Goal: Task Accomplishment & Management: Complete application form

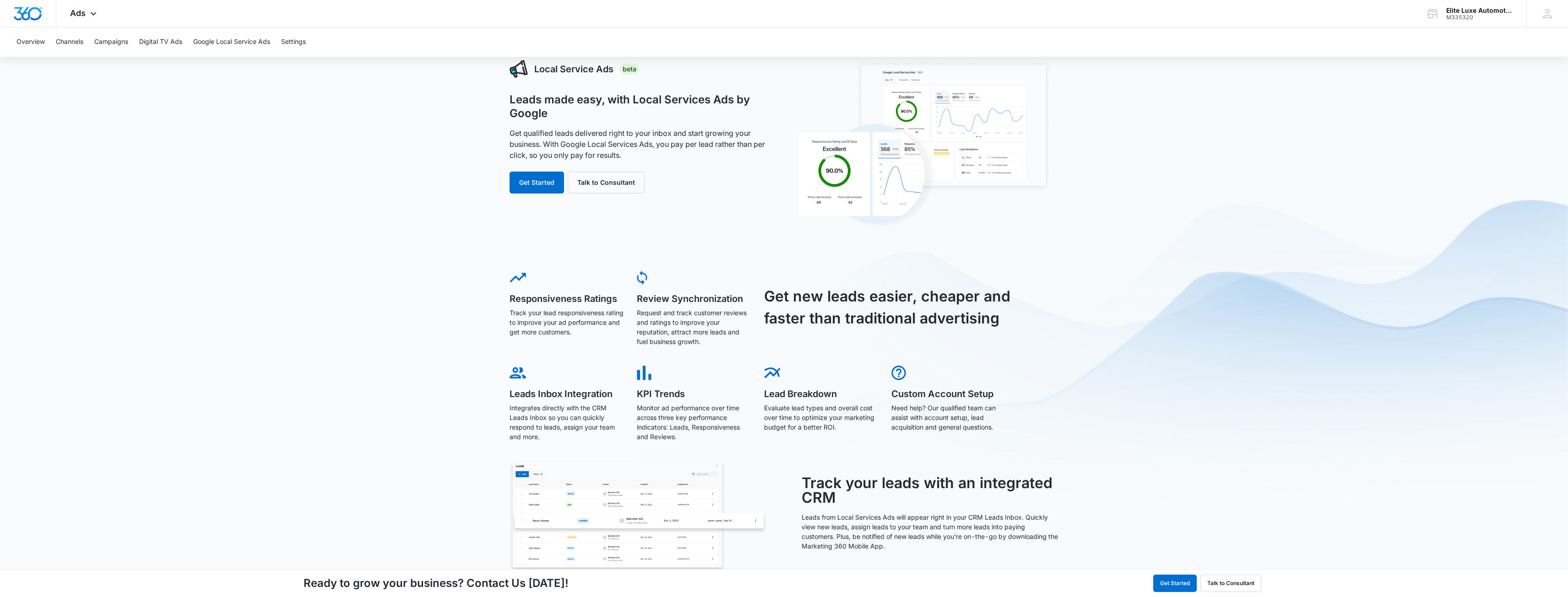
scroll to position [49, 0]
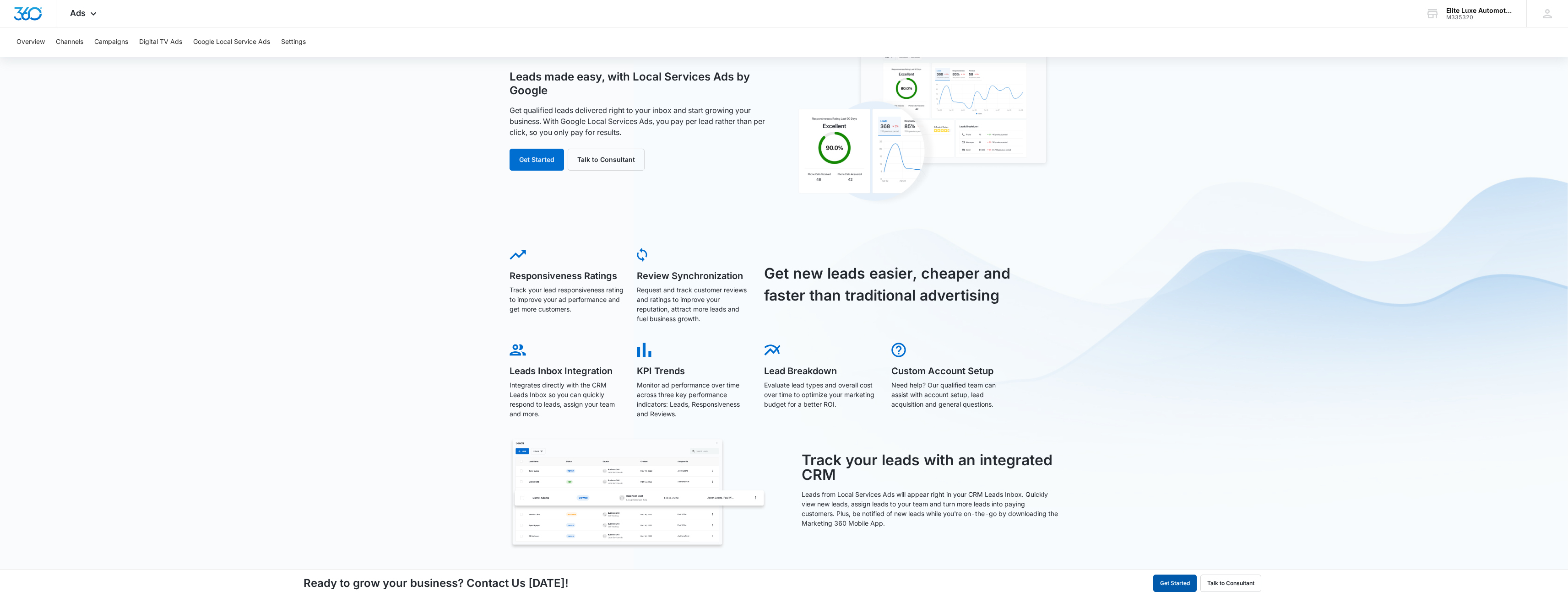
click at [1171, 587] on button "Get Started" at bounding box center [1174, 584] width 43 height 17
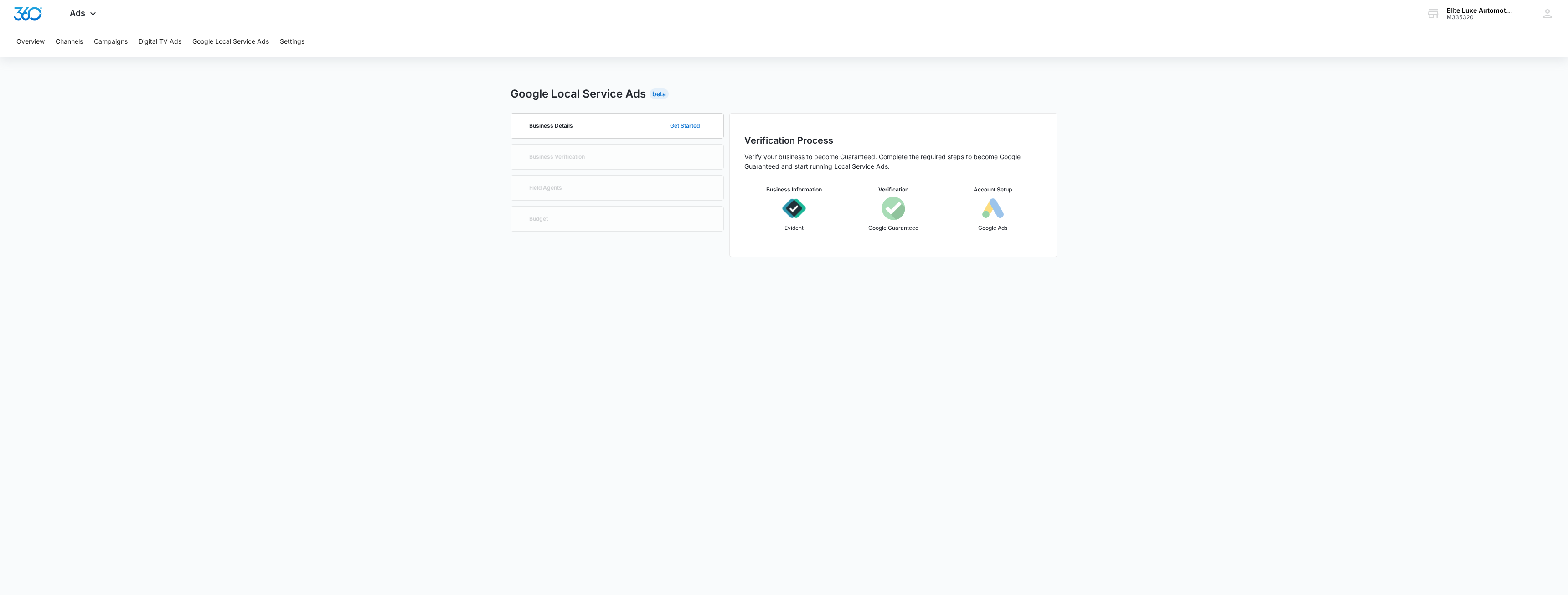
click at [680, 126] on button "Get Started" at bounding box center [685, 126] width 48 height 22
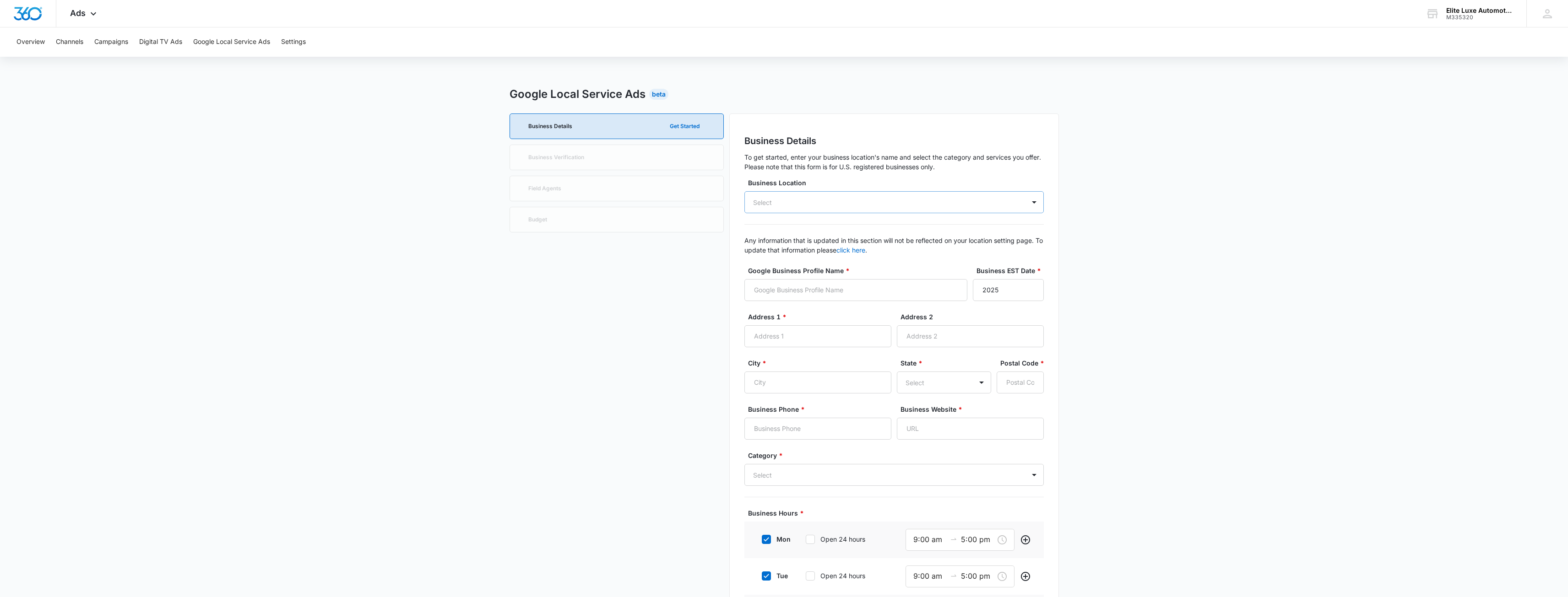
click at [803, 207] on div "Select" at bounding box center [894, 202] width 300 height 22
click at [825, 240] on div "Elite Luxe Automotive 14133 Mead St" at bounding box center [893, 240] width 276 height 21
type input "Elite Luxe Automotive"
type input "14133 Mead St"
type input "Longmont"
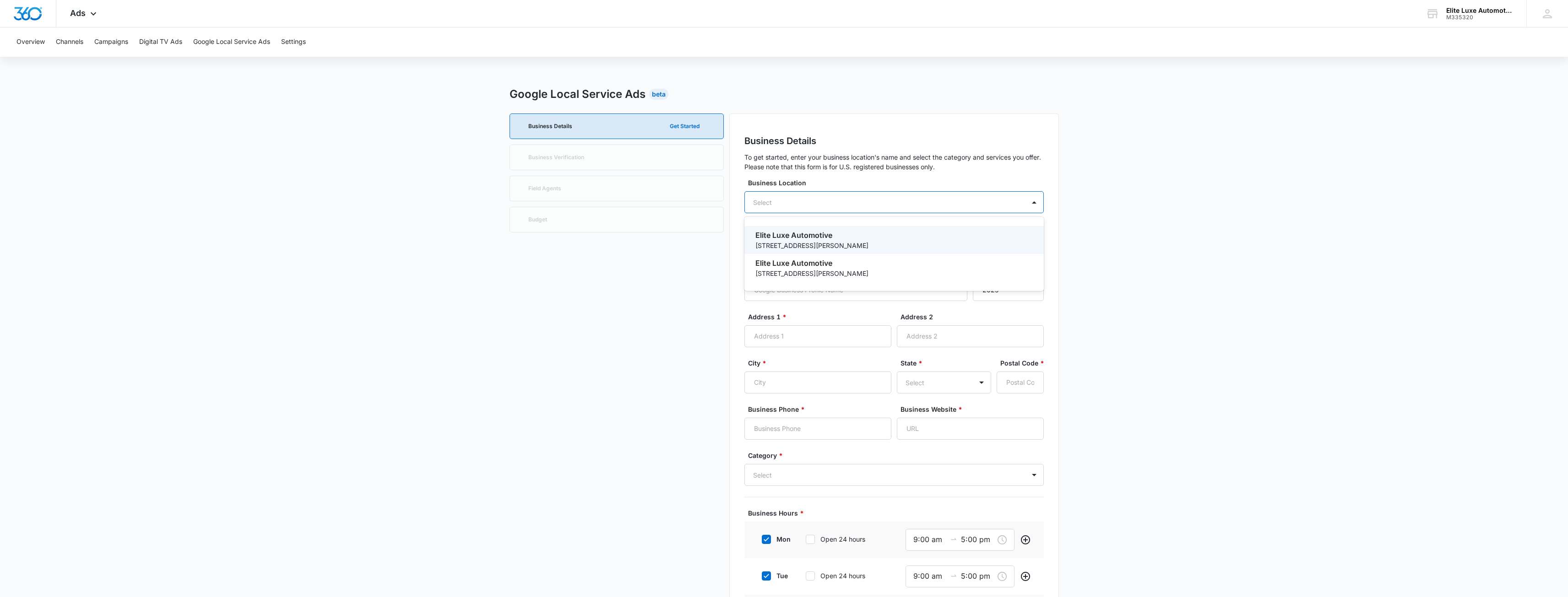
type input "80504"
type input "9705356165"
type input "https://eliteluxeautomotive.com/"
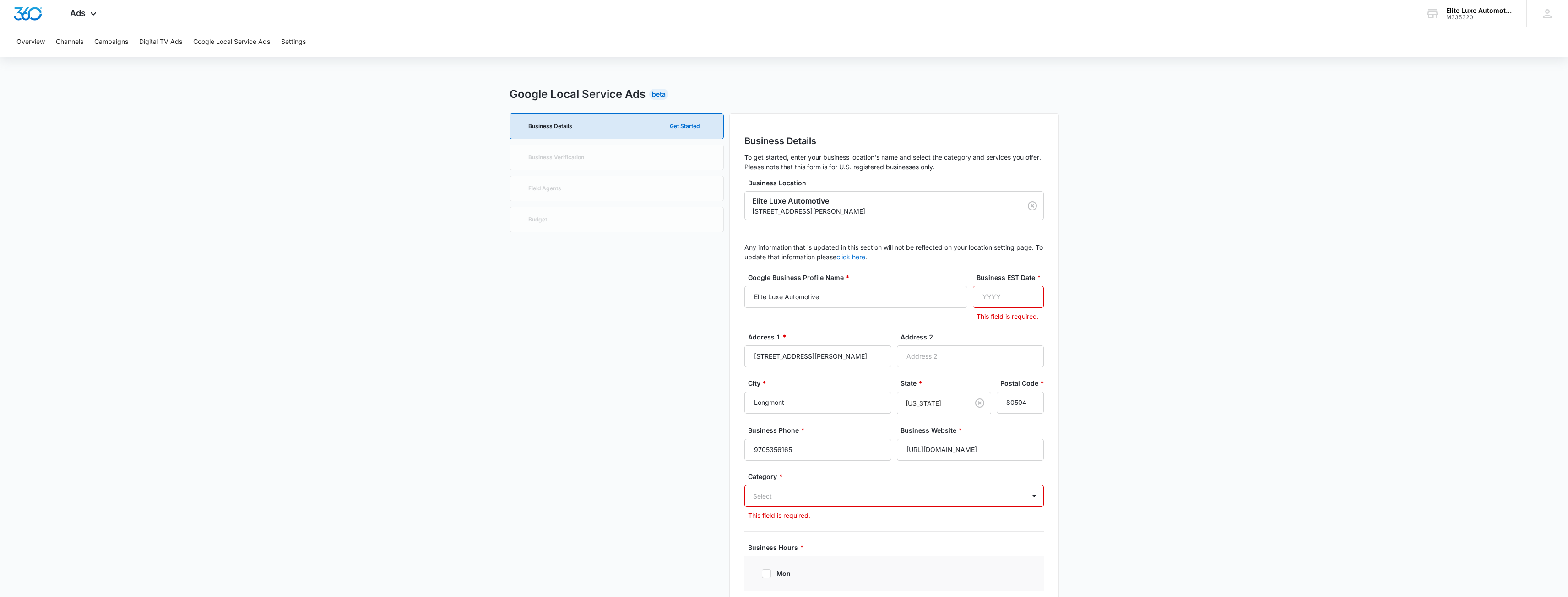
click at [999, 297] on input "Business EST Date *" at bounding box center [1008, 297] width 71 height 22
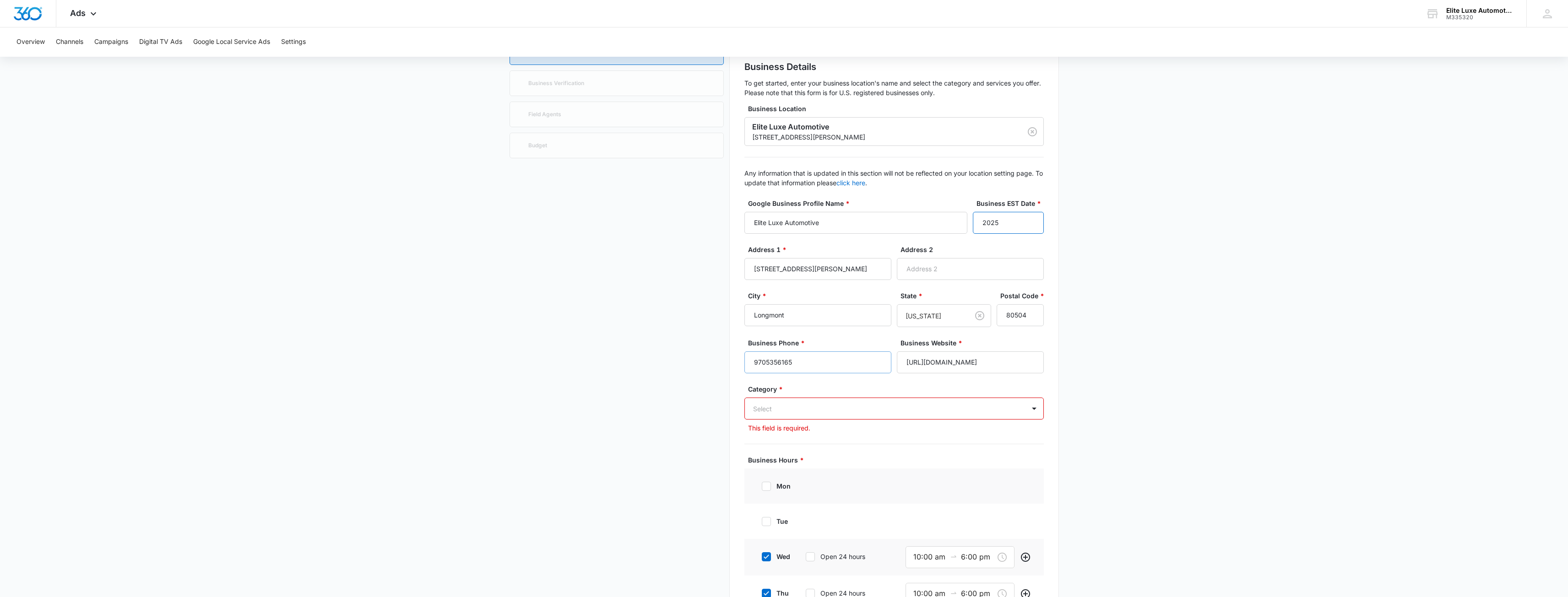
scroll to position [92, 0]
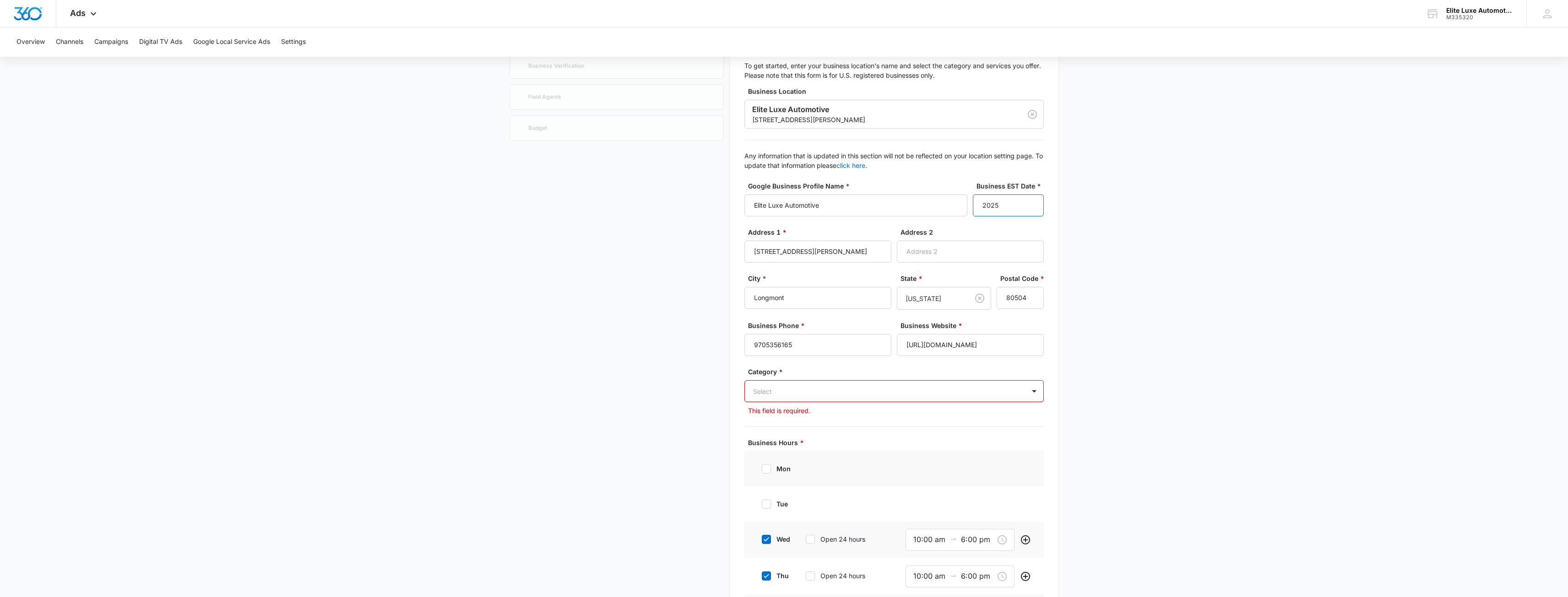
type input "2025"
click at [819, 395] on div at bounding box center [883, 391] width 260 height 12
click at [819, 502] on p "Car Washing And Detailing" at bounding box center [795, 504] width 80 height 10
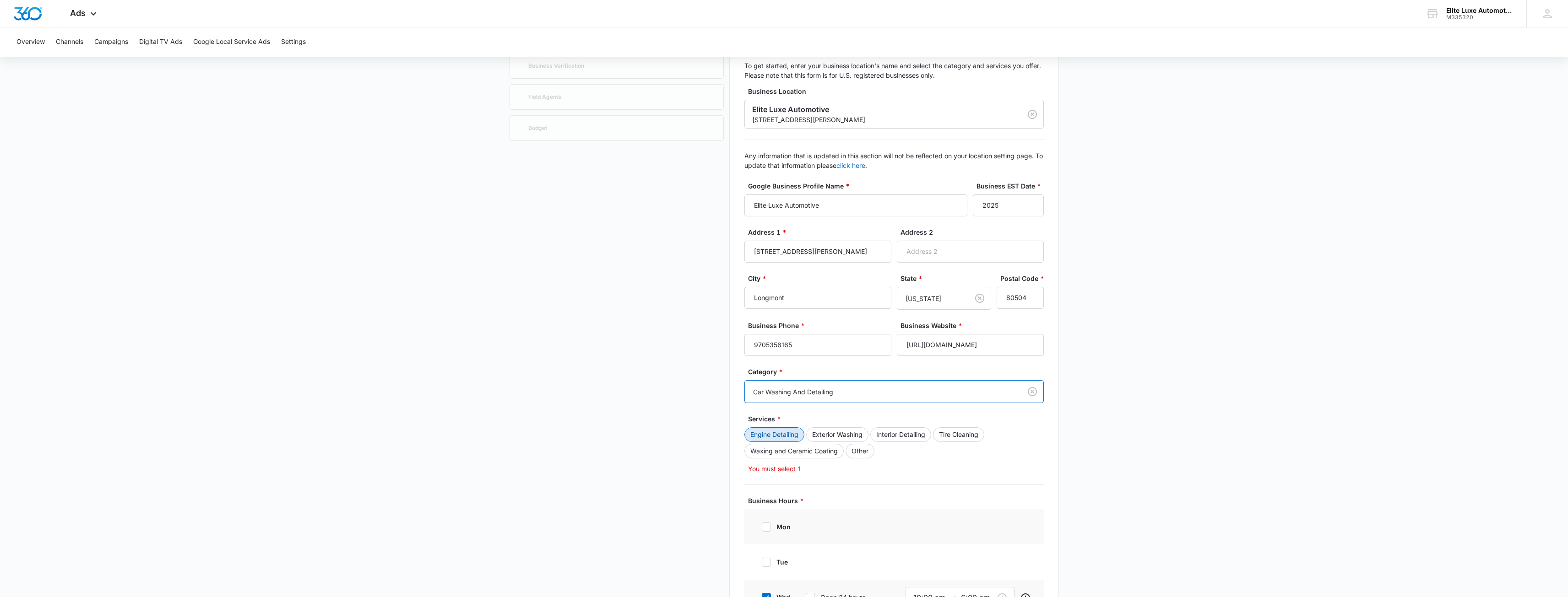
drag, startPoint x: 782, startPoint y: 433, endPoint x: 790, endPoint y: 434, distance: 8.1
click at [781, 436] on button "Engine Detailing" at bounding box center [775, 434] width 60 height 15
click at [839, 432] on button "Exterior Washing" at bounding box center [837, 434] width 62 height 15
click at [900, 436] on button "Interior Detailing" at bounding box center [901, 434] width 61 height 15
click at [952, 433] on button "Tire Cleaning" at bounding box center [959, 434] width 51 height 15
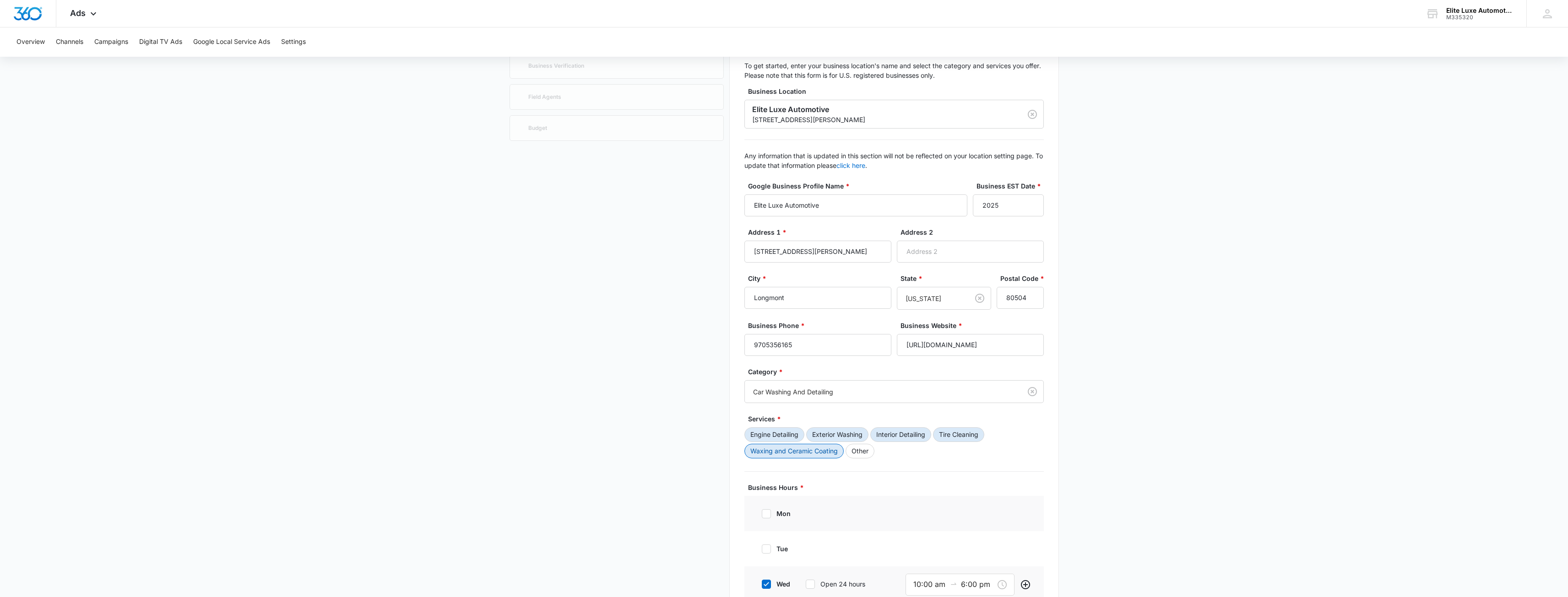
click at [796, 447] on button "Waxing and Ceramic Coating" at bounding box center [794, 451] width 99 height 15
click at [853, 452] on button "Other" at bounding box center [859, 451] width 29 height 15
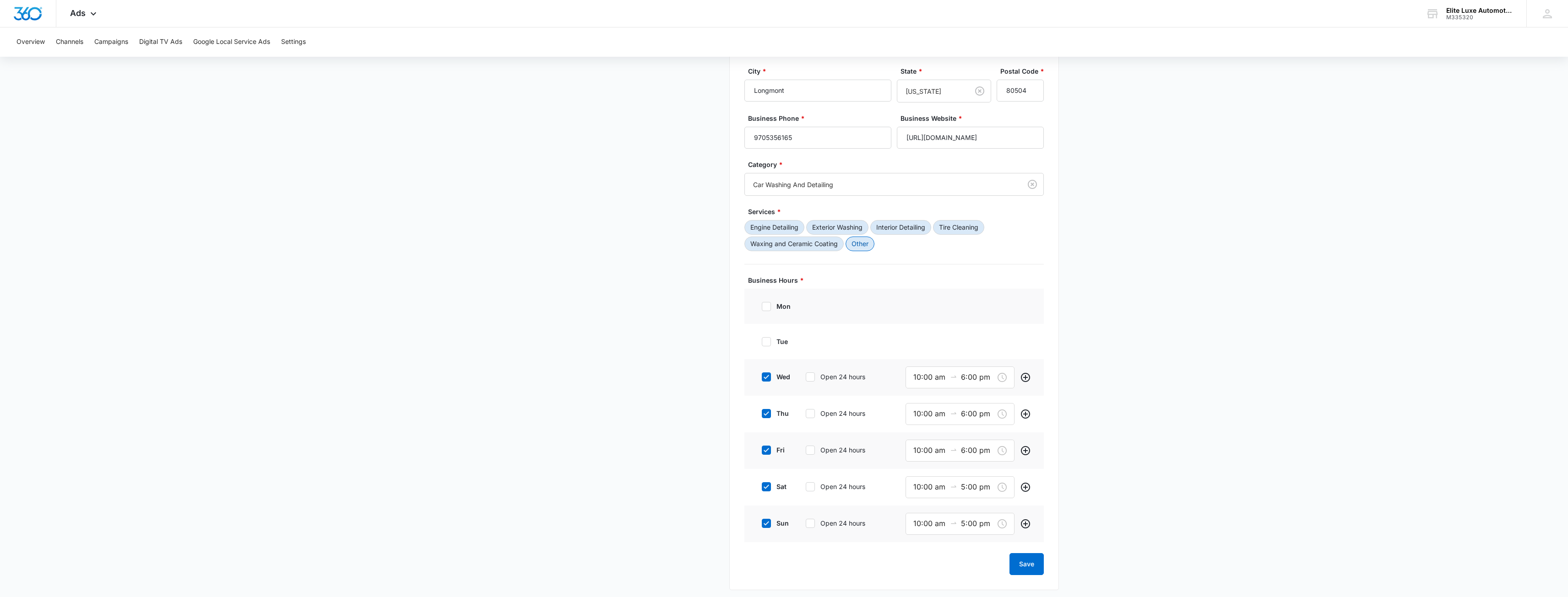
scroll to position [303, 0]
click at [1029, 570] on button "Save" at bounding box center [1026, 560] width 34 height 22
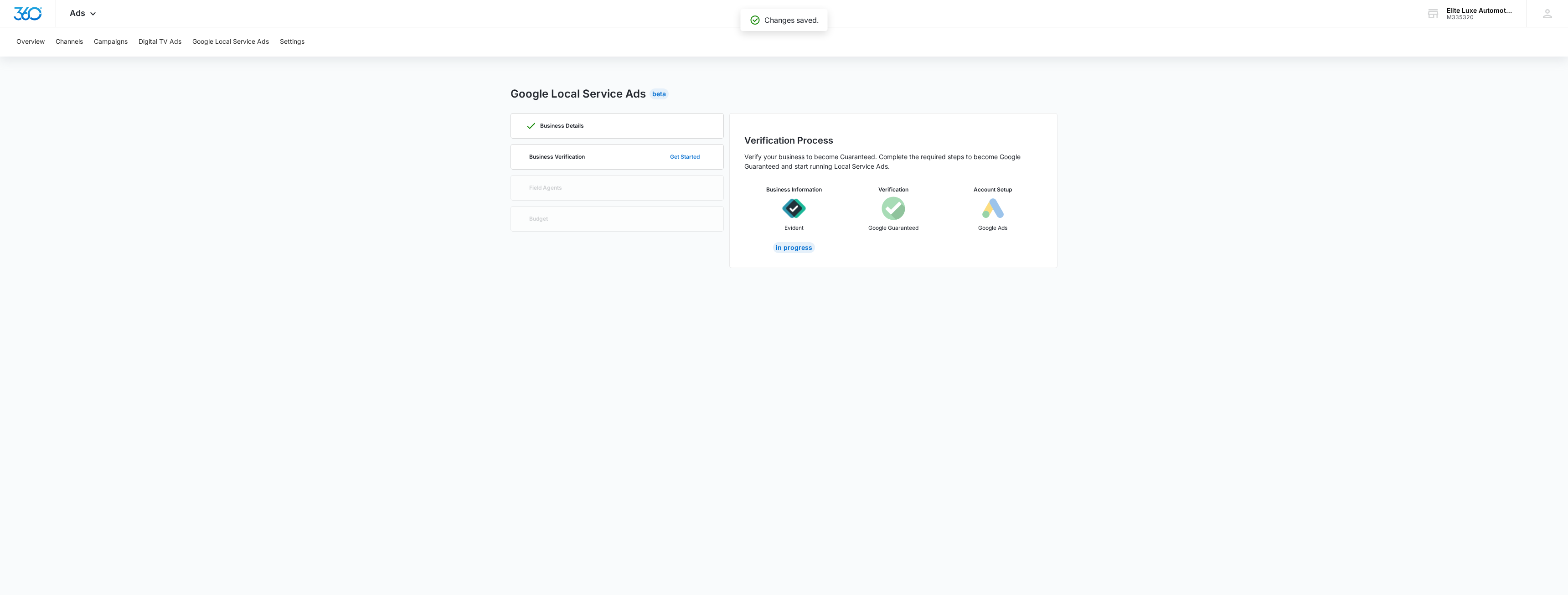
click at [685, 157] on button "Get Started" at bounding box center [685, 157] width 48 height 22
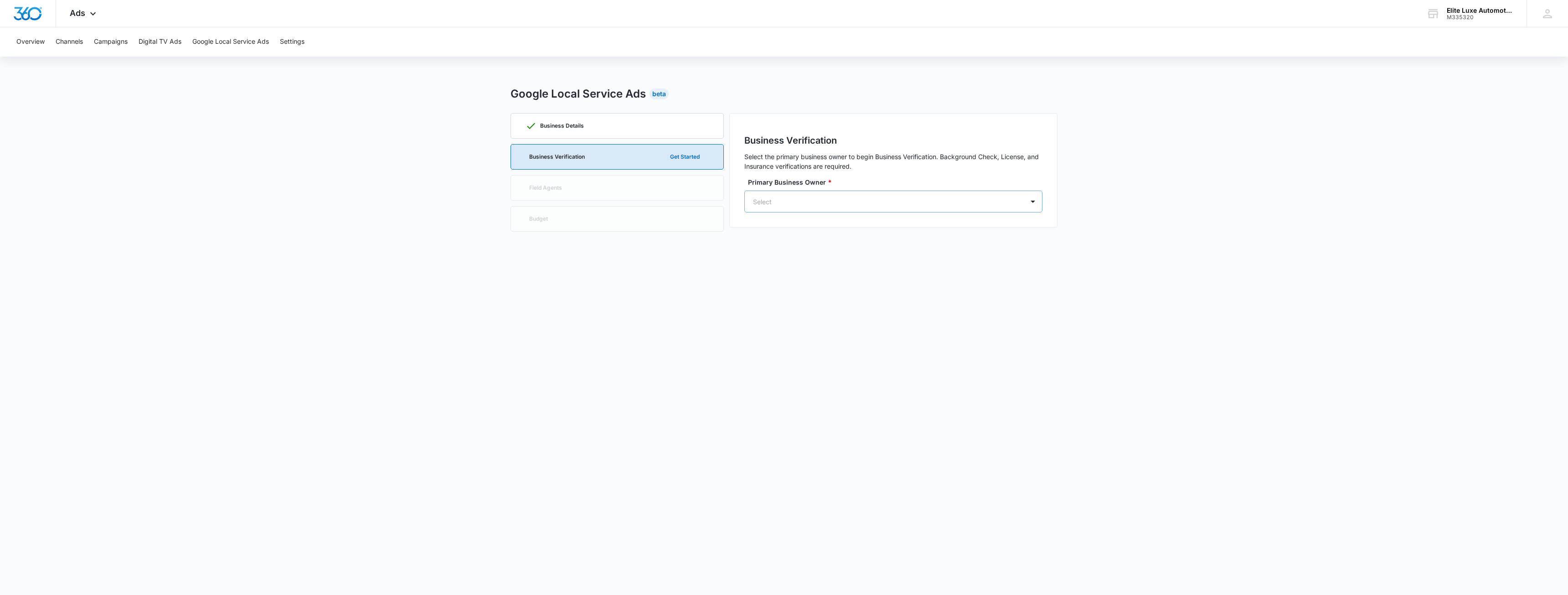
click at [839, 205] on div at bounding box center [882, 202] width 259 height 12
click at [827, 237] on p "Mike n/a" at bounding box center [840, 238] width 110 height 10
click at [995, 238] on button "Continue and Pay" at bounding box center [1005, 235] width 75 height 22
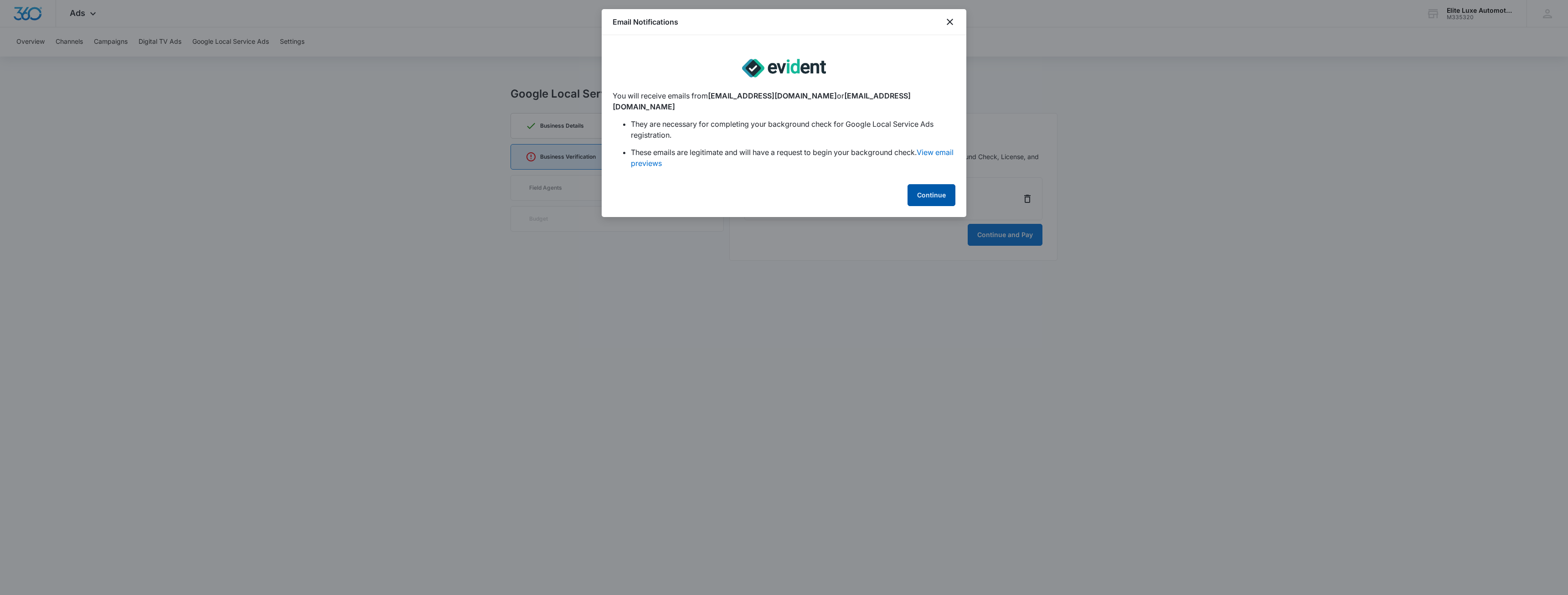
click at [924, 185] on button "Continue" at bounding box center [931, 195] width 48 height 22
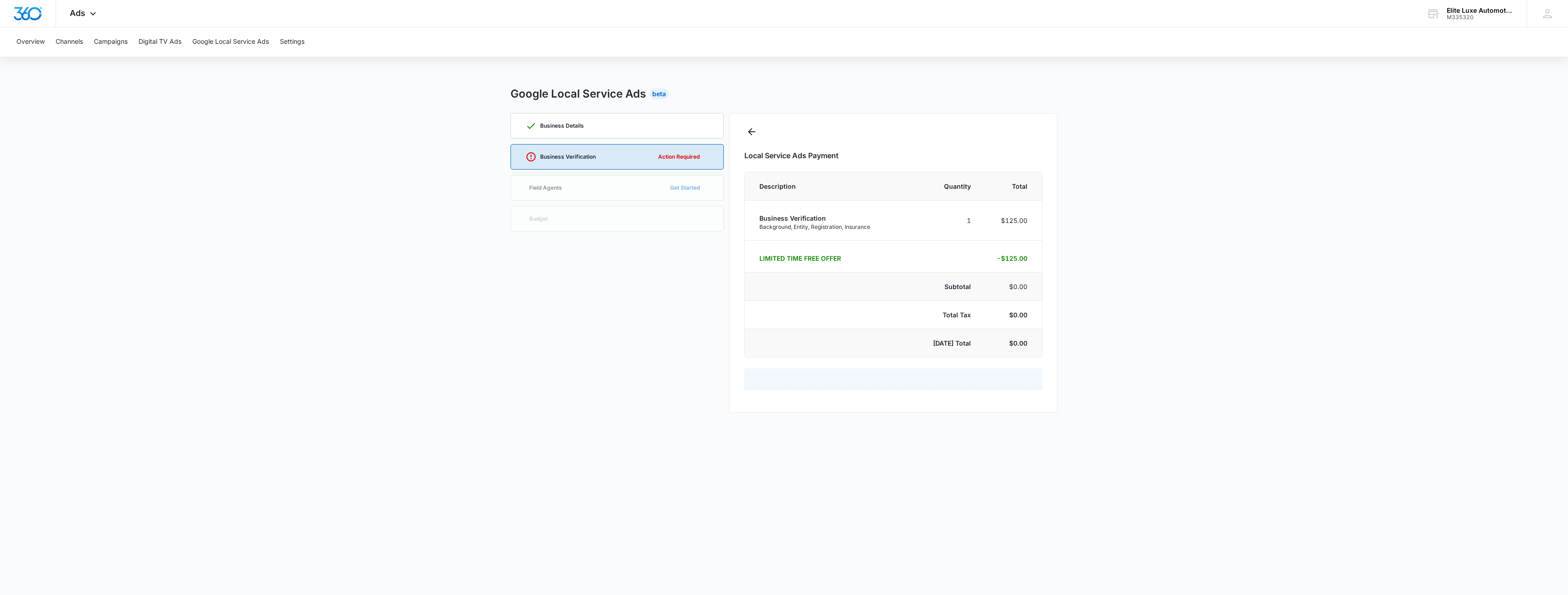
select select "pm_1Rw6ylA4n8RTgNjUyj4Cmdlo"
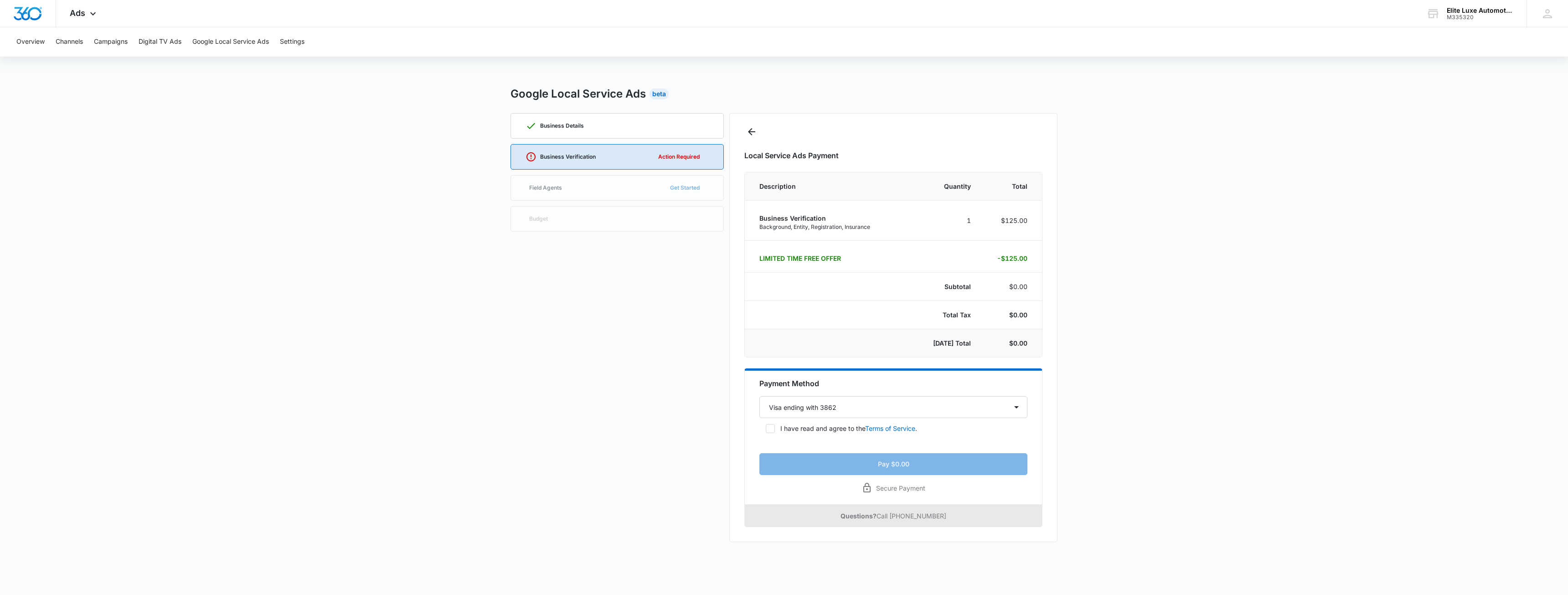
click at [773, 429] on icon at bounding box center [770, 428] width 8 height 8
click at [766, 429] on input "I have read and agree to the Terms of Service ." at bounding box center [763, 429] width 6 height 6
checkbox input "true"
click at [923, 470] on button "Pay $0.00" at bounding box center [894, 464] width 268 height 22
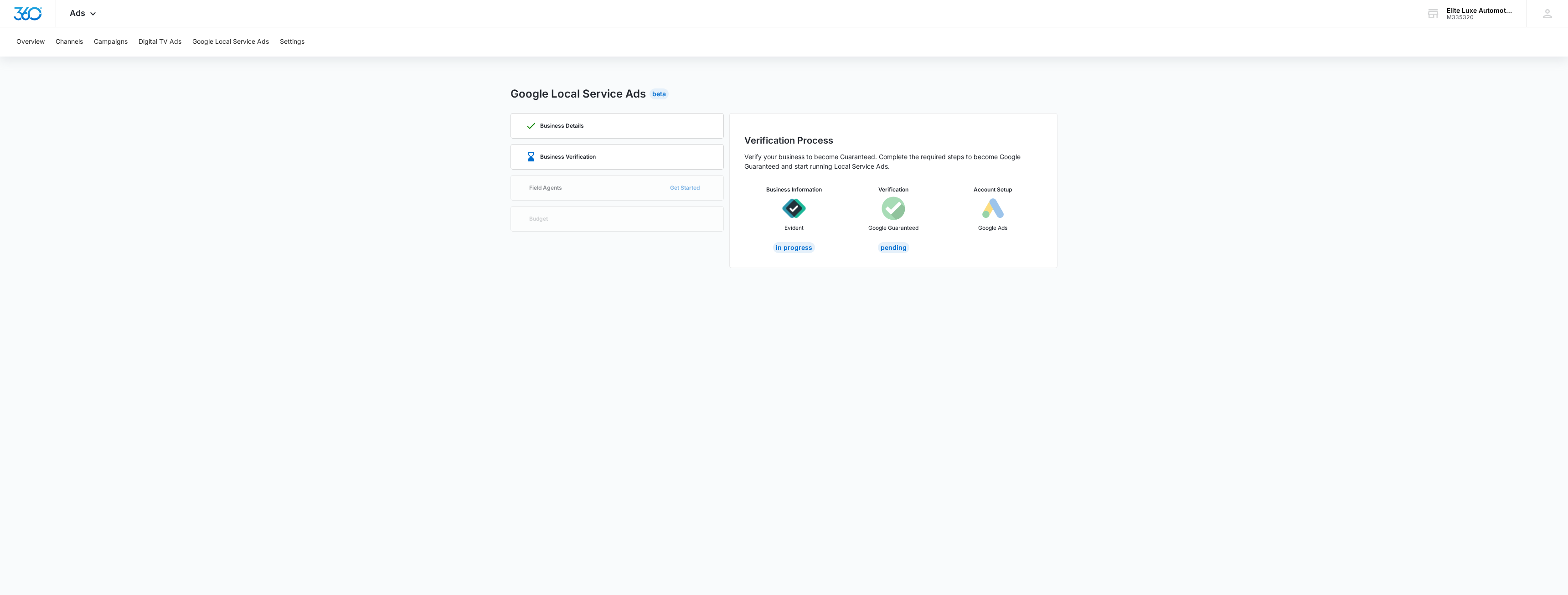
click at [680, 186] on div "Business Details Business Verification Field Agents Get Started Budget" at bounding box center [617, 191] width 213 height 155
click at [684, 188] on div "Business Details Business Verification Field Agents Get Started Budget" at bounding box center [617, 191] width 213 height 155
click at [582, 183] on div "Business Details Business Verification Field Agents Get Started Budget" at bounding box center [617, 191] width 213 height 155
click at [688, 188] on div "Business Details Business Verification Field Agents Get Started Budget" at bounding box center [617, 191] width 213 height 155
click at [607, 188] on div "Business Details Business Verification Field Agents Get Started Budget" at bounding box center [617, 191] width 213 height 155
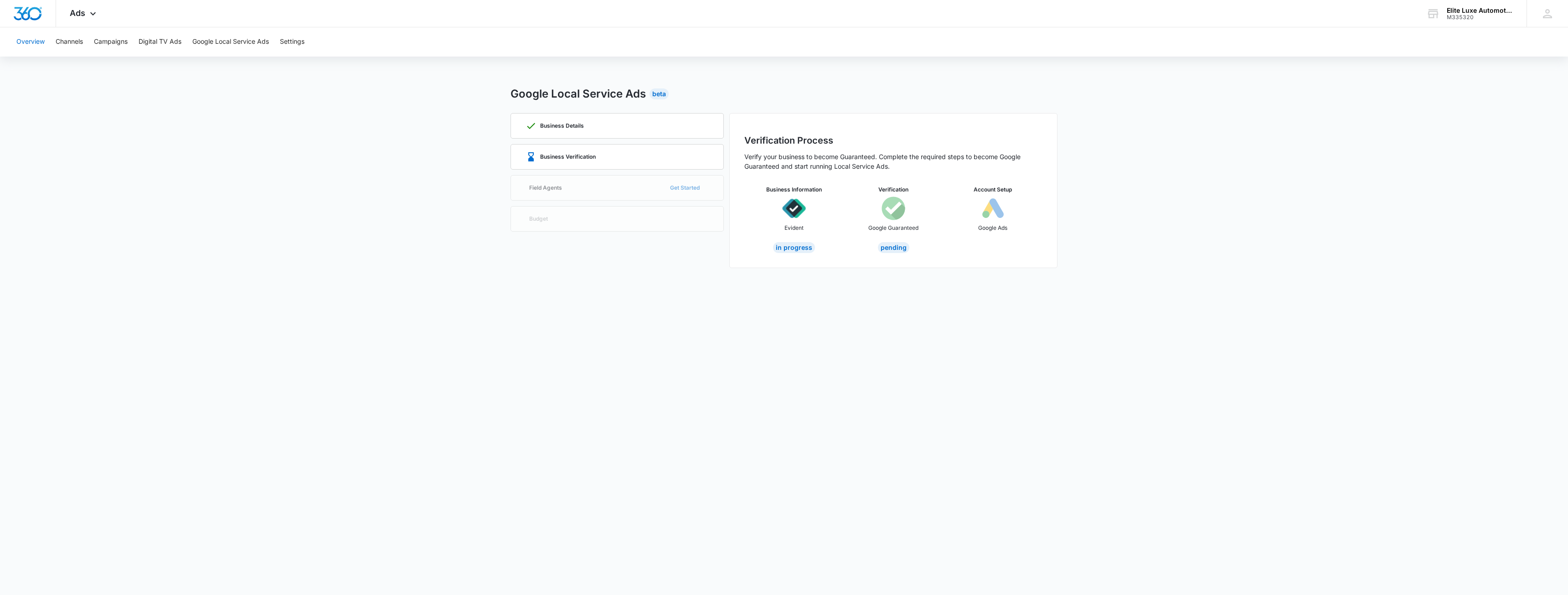
click at [30, 41] on button "Overview" at bounding box center [30, 42] width 28 height 29
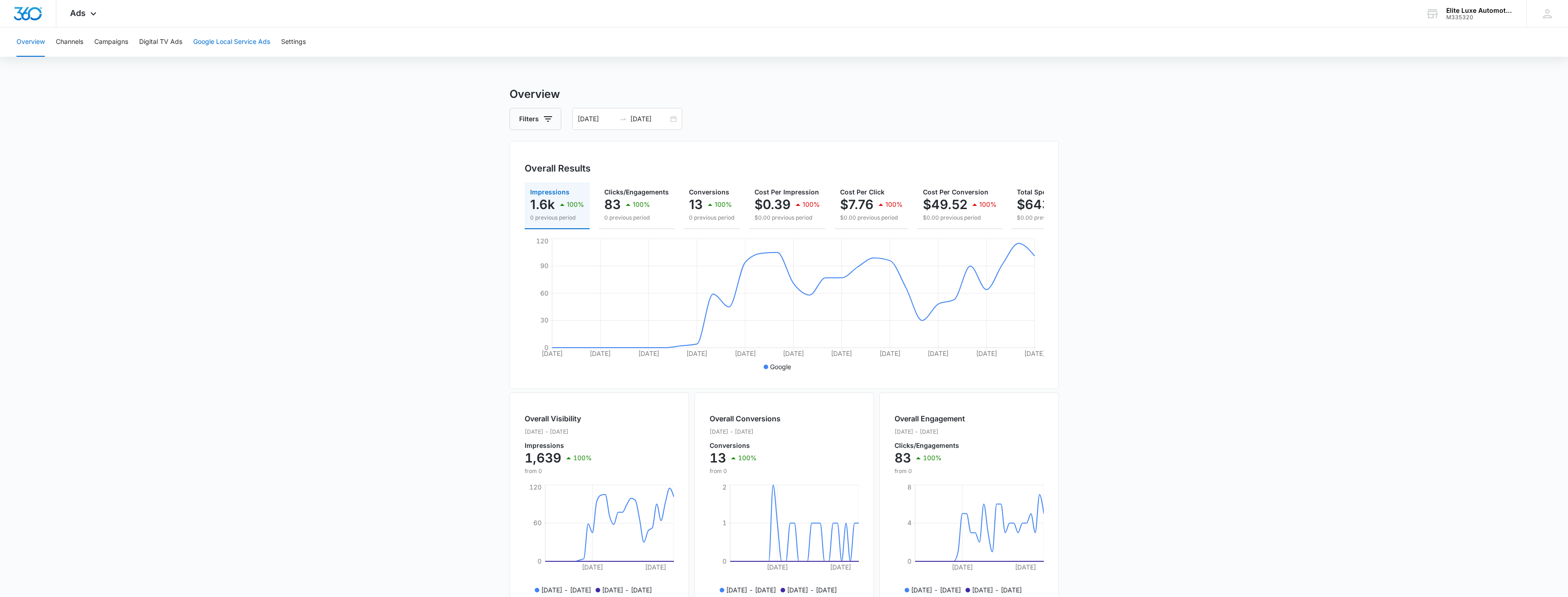
click at [239, 40] on button "Google Local Service Ads" at bounding box center [232, 42] width 77 height 29
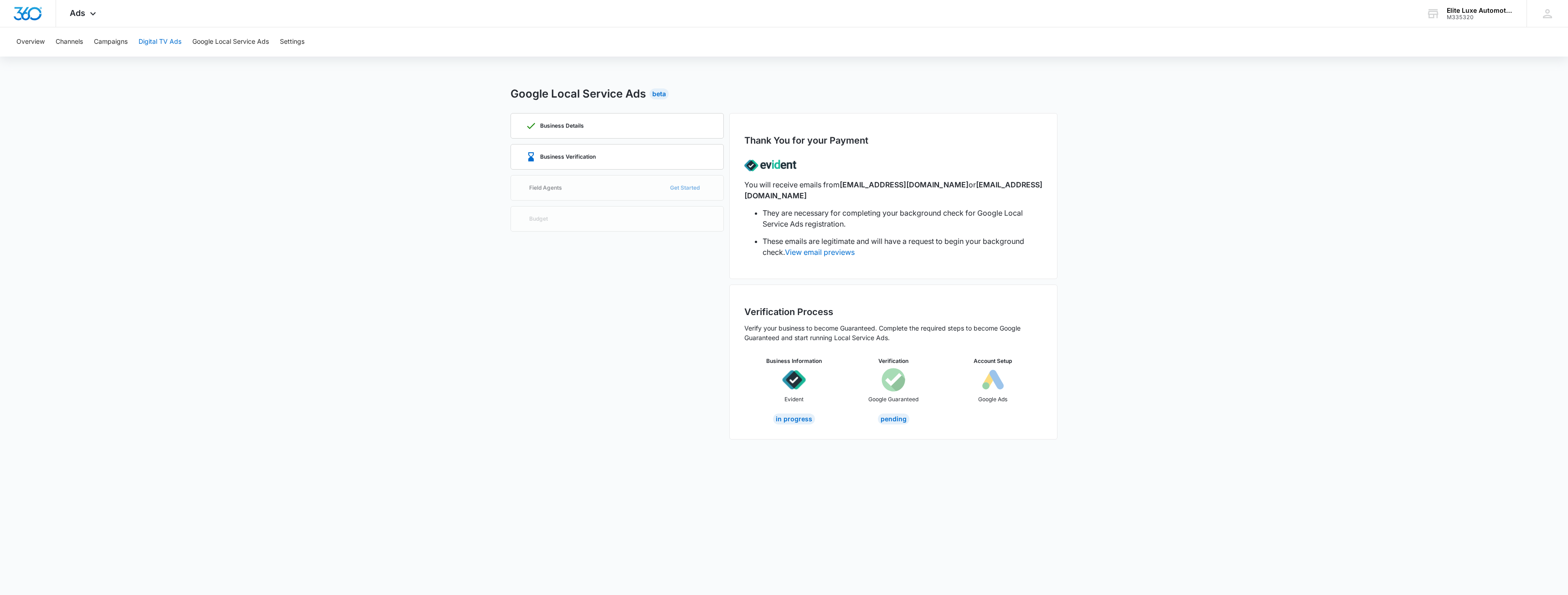
click at [166, 43] on button "Digital TV Ads" at bounding box center [160, 42] width 43 height 29
